Goal: Navigation & Orientation: Find specific page/section

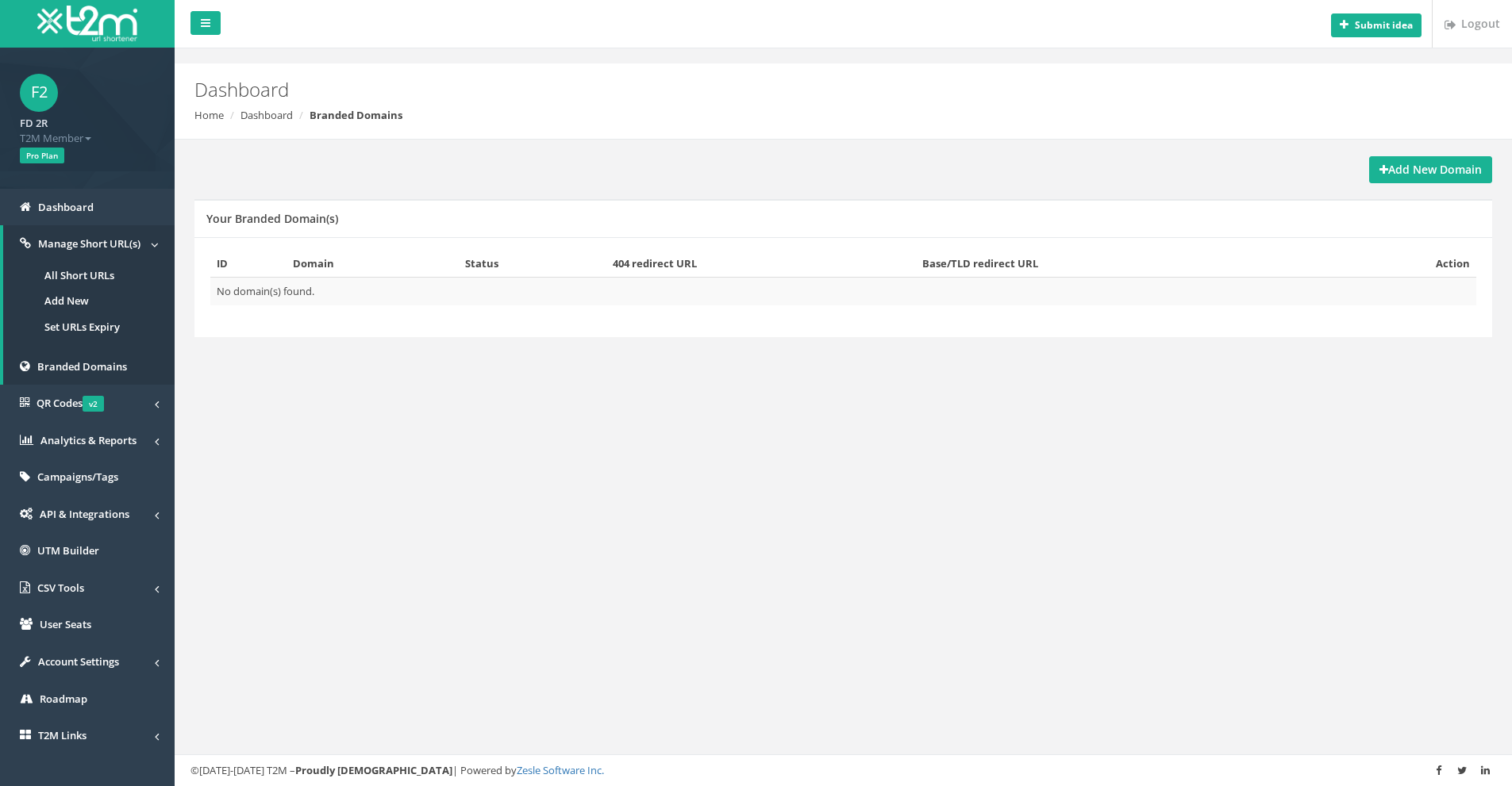
click at [95, 244] on span "Manage Short URL(s)" at bounding box center [89, 243] width 103 height 14
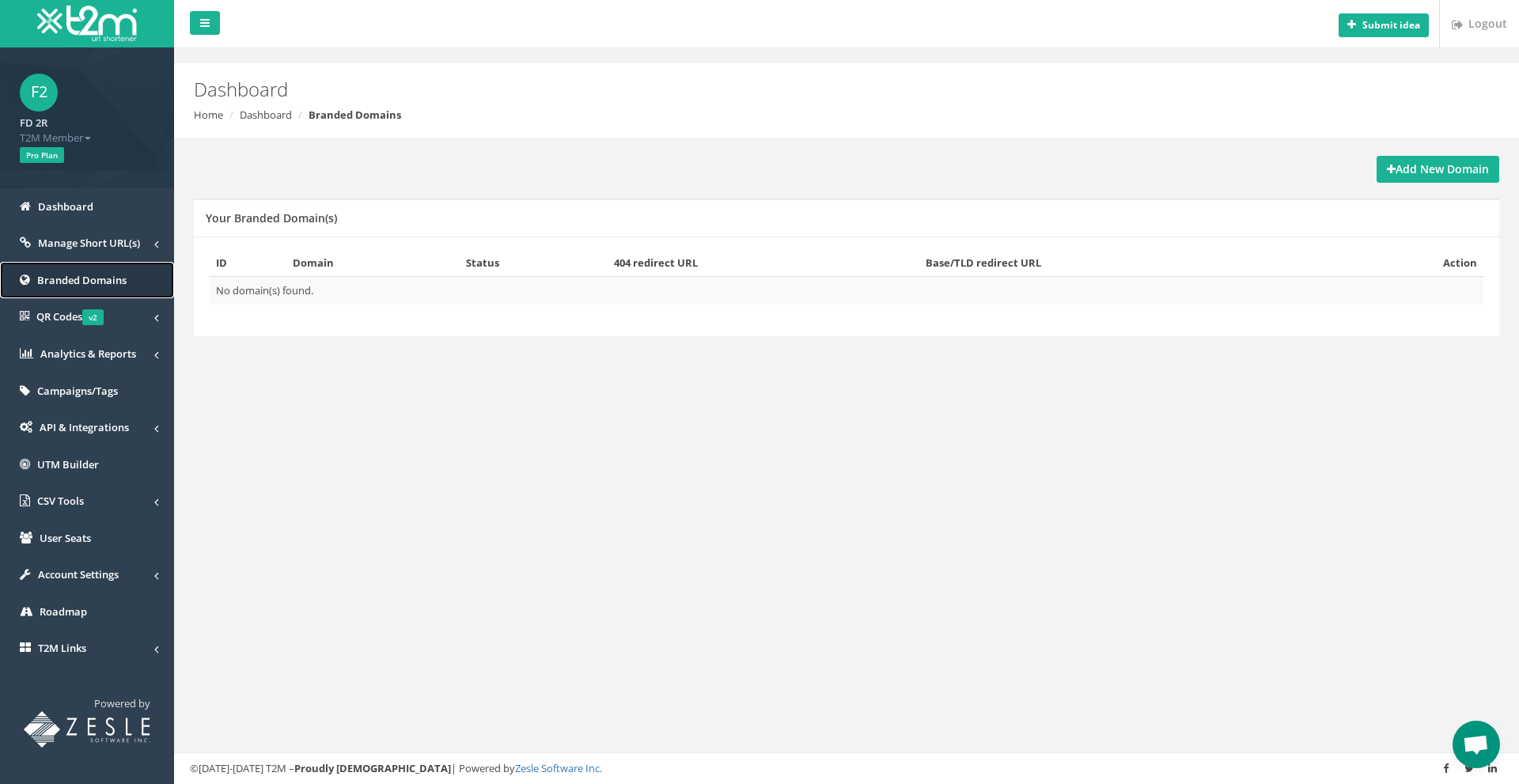
click at [97, 283] on span "Branded Domains" at bounding box center [82, 279] width 90 height 14
click at [106, 254] on link "Manage Short URL(s)" at bounding box center [86, 243] width 174 height 37
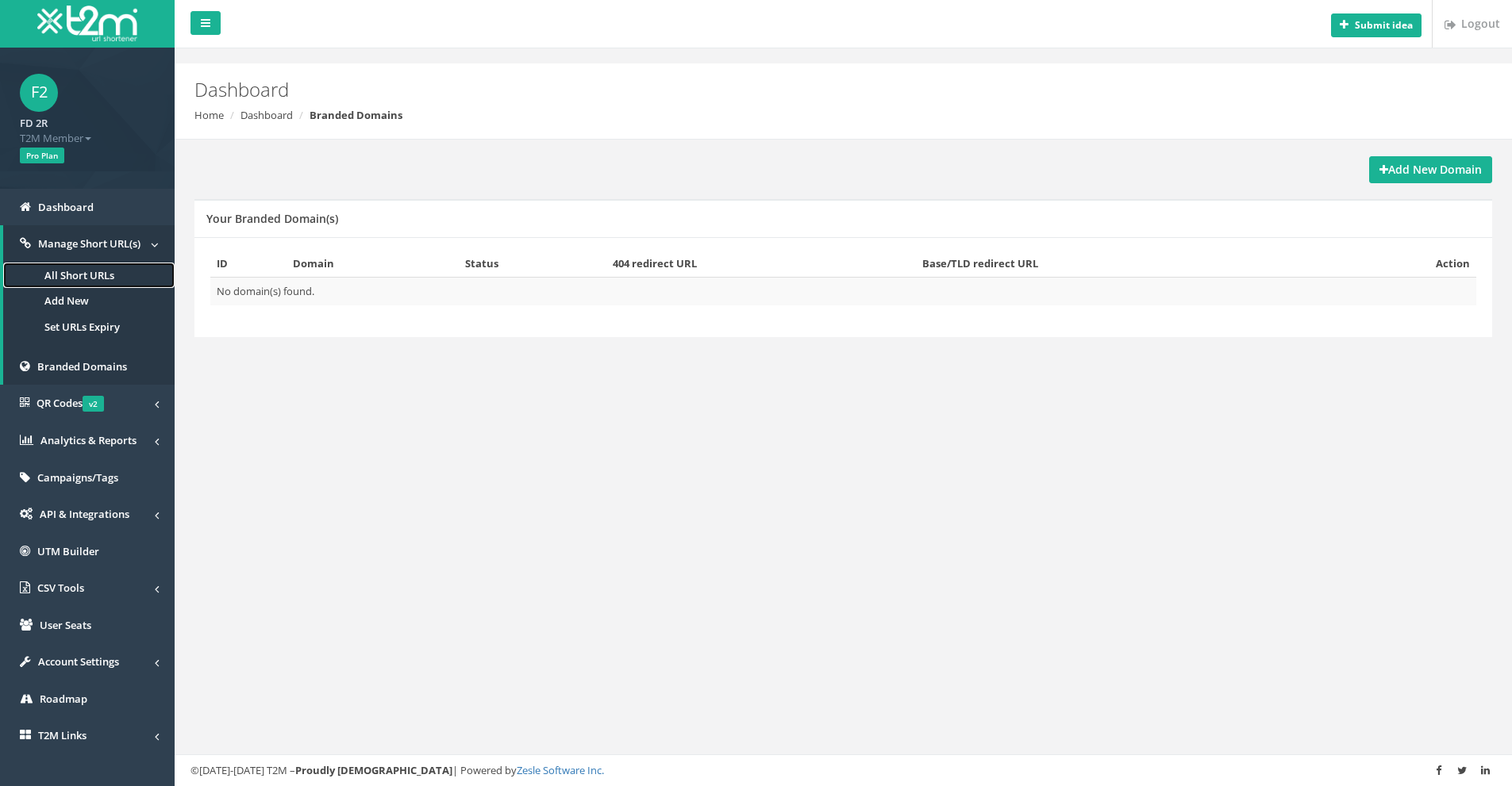
click at [108, 283] on link "All Short URLs" at bounding box center [89, 275] width 172 height 26
